Goal: Find specific page/section: Find specific page/section

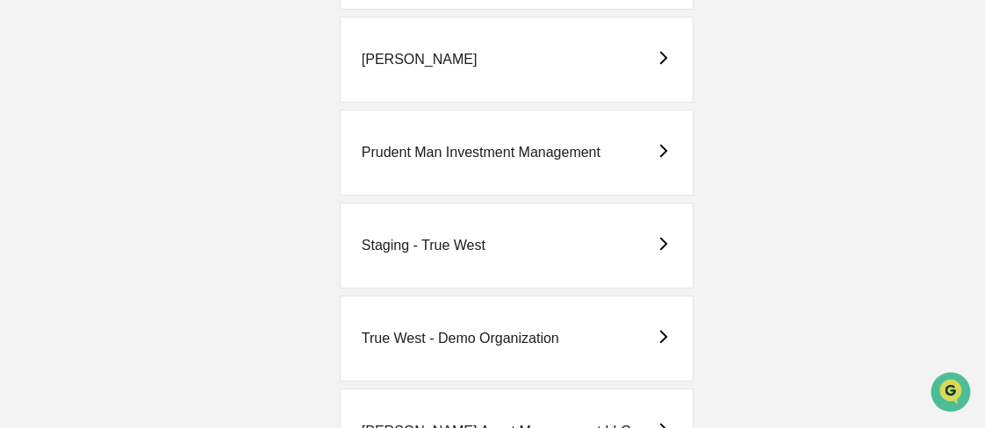
scroll to position [614, 0]
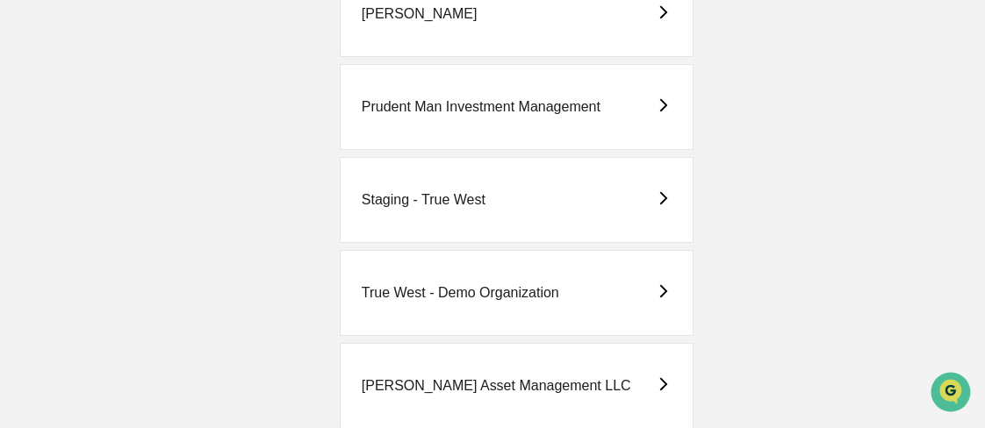
click at [450, 20] on div "[PERSON_NAME]" at bounding box center [517, 14] width 354 height 86
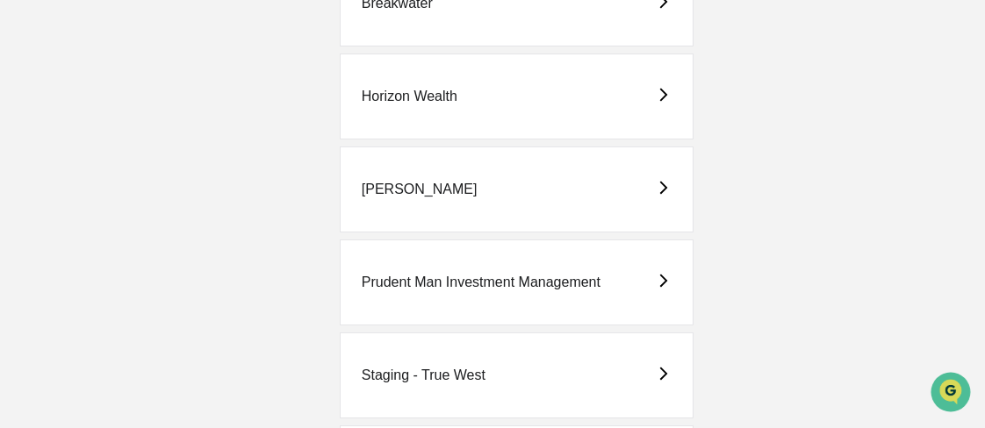
click at [423, 201] on div "[PERSON_NAME]" at bounding box center [517, 190] width 354 height 86
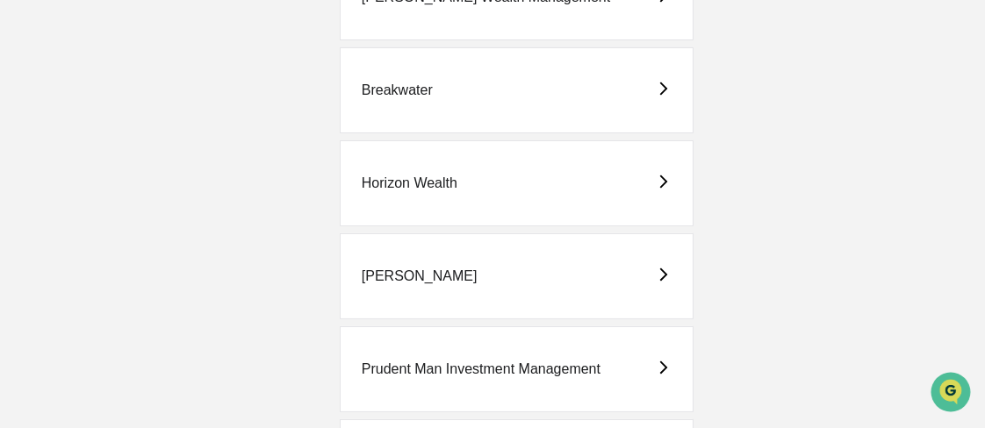
click at [385, 269] on div "[PERSON_NAME]" at bounding box center [420, 277] width 116 height 16
